Goal: Find specific page/section: Find specific page/section

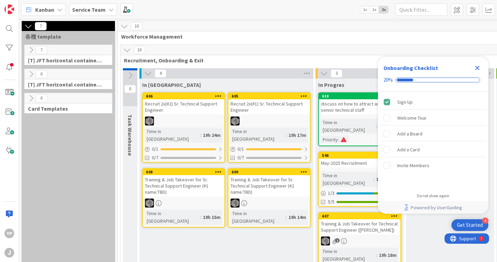
click at [475, 69] on icon "Close Checklist" at bounding box center [477, 68] width 4 height 4
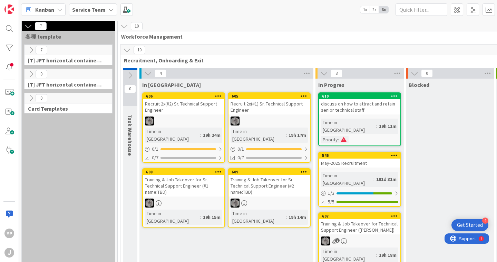
click at [340, 219] on div "Training & Job Takeover for Technical Support Engineer ([PERSON_NAME])" at bounding box center [359, 226] width 81 height 15
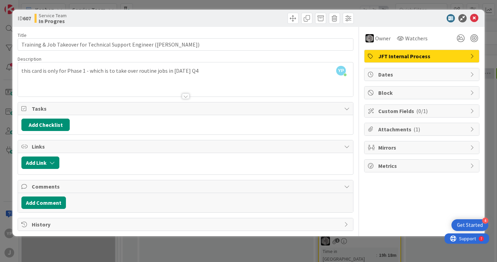
click at [186, 95] on div at bounding box center [186, 96] width 8 height 6
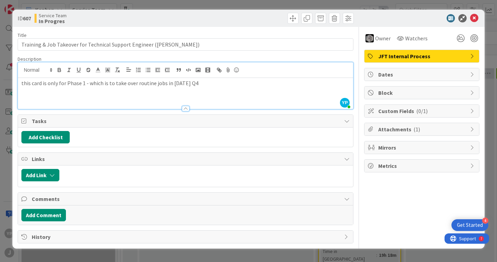
click at [259, 34] on div "Title 62 / 128" at bounding box center [186, 35] width 336 height 6
click at [474, 18] on icon at bounding box center [474, 18] width 8 height 8
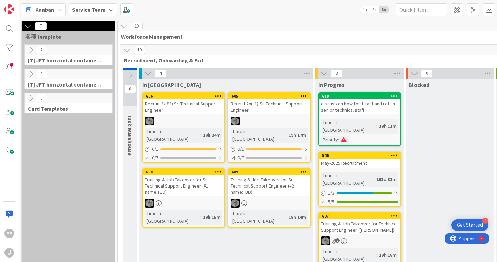
click at [369, 237] on div "1" at bounding box center [359, 241] width 81 height 9
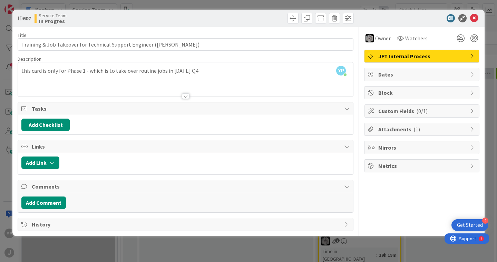
click at [472, 128] on icon at bounding box center [473, 130] width 6 height 6
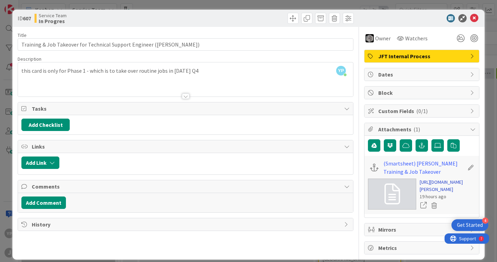
click at [437, 191] on link "[URL][DOMAIN_NAME][PERSON_NAME]" at bounding box center [448, 186] width 56 height 14
click at [474, 18] on icon at bounding box center [474, 18] width 8 height 8
